Goal: Task Accomplishment & Management: Complete application form

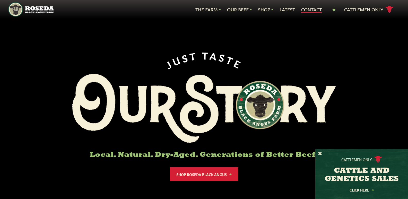
click at [311, 10] on link "Contact" at bounding box center [311, 9] width 21 height 7
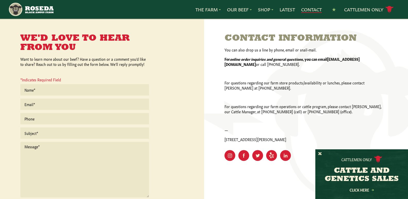
scroll to position [129, 0]
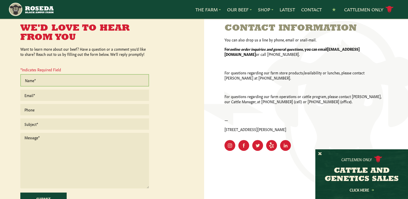
click at [63, 82] on input "text" at bounding box center [84, 80] width 129 height 12
type input "[PERSON_NAME]"
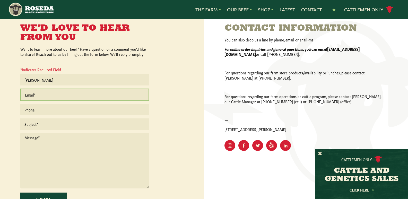
type input "[PERSON_NAME][EMAIL_ADDRESS][PERSON_NAME][DOMAIN_NAME]"
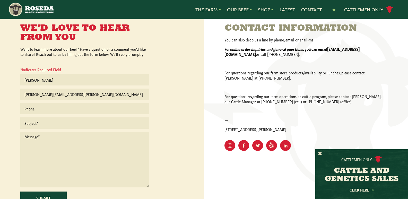
type input "8162391555"
click at [58, 126] on input "text" at bounding box center [84, 123] width 129 height 12
type input "RFQ"
paste textarea "Dear Sales, Our company is interested in purchasing your products, Bulk Ground …"
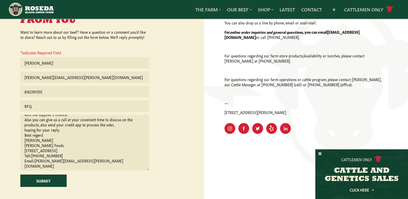
scroll to position [180, 0]
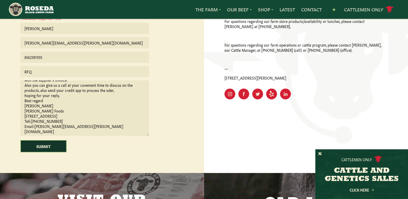
type textarea "Dear Sales, Our company is interested in purchasing your products, Bulk Ground …"
drag, startPoint x: 51, startPoint y: 148, endPoint x: 56, endPoint y: 146, distance: 5.3
click at [50, 148] on input "Submit" at bounding box center [43, 146] width 46 height 12
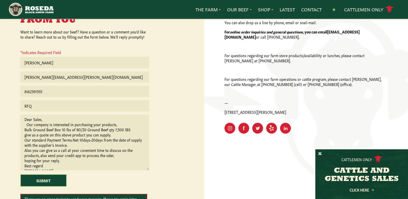
scroll to position [134, 0]
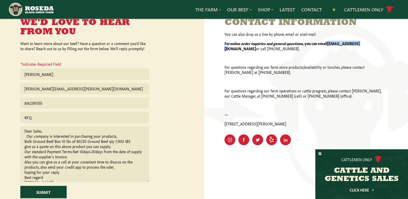
drag, startPoint x: 331, startPoint y: 44, endPoint x: 364, endPoint y: 41, distance: 33.3
click at [360, 41] on strong "[EMAIL_ADDRESS][DOMAIN_NAME]" at bounding box center [292, 46] width 135 height 10
copy strong "[EMAIL_ADDRESS][DOMAIN_NAME]"
